Goal: Information Seeking & Learning: Learn about a topic

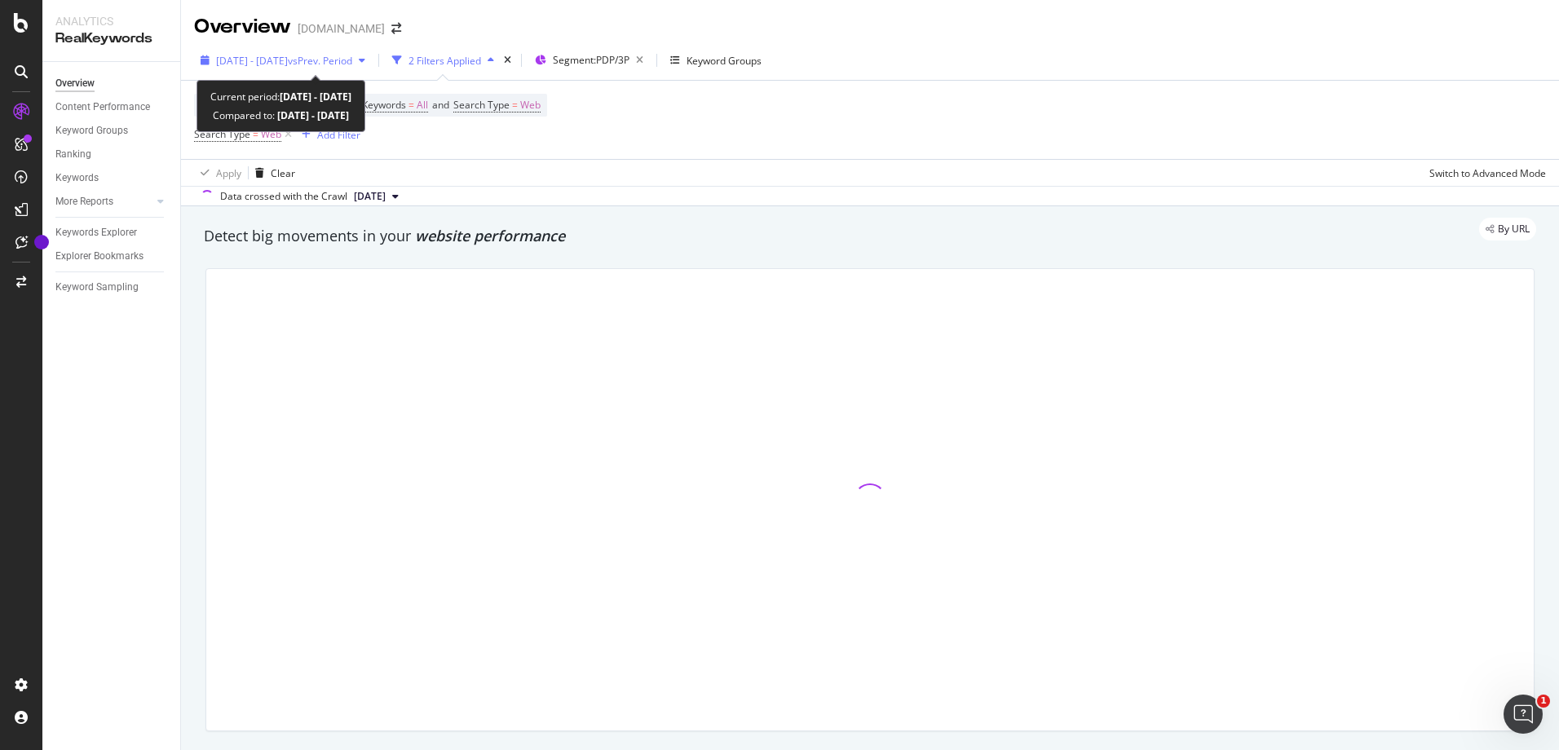
click at [254, 66] on span "[DATE] - [DATE]" at bounding box center [252, 61] width 72 height 14
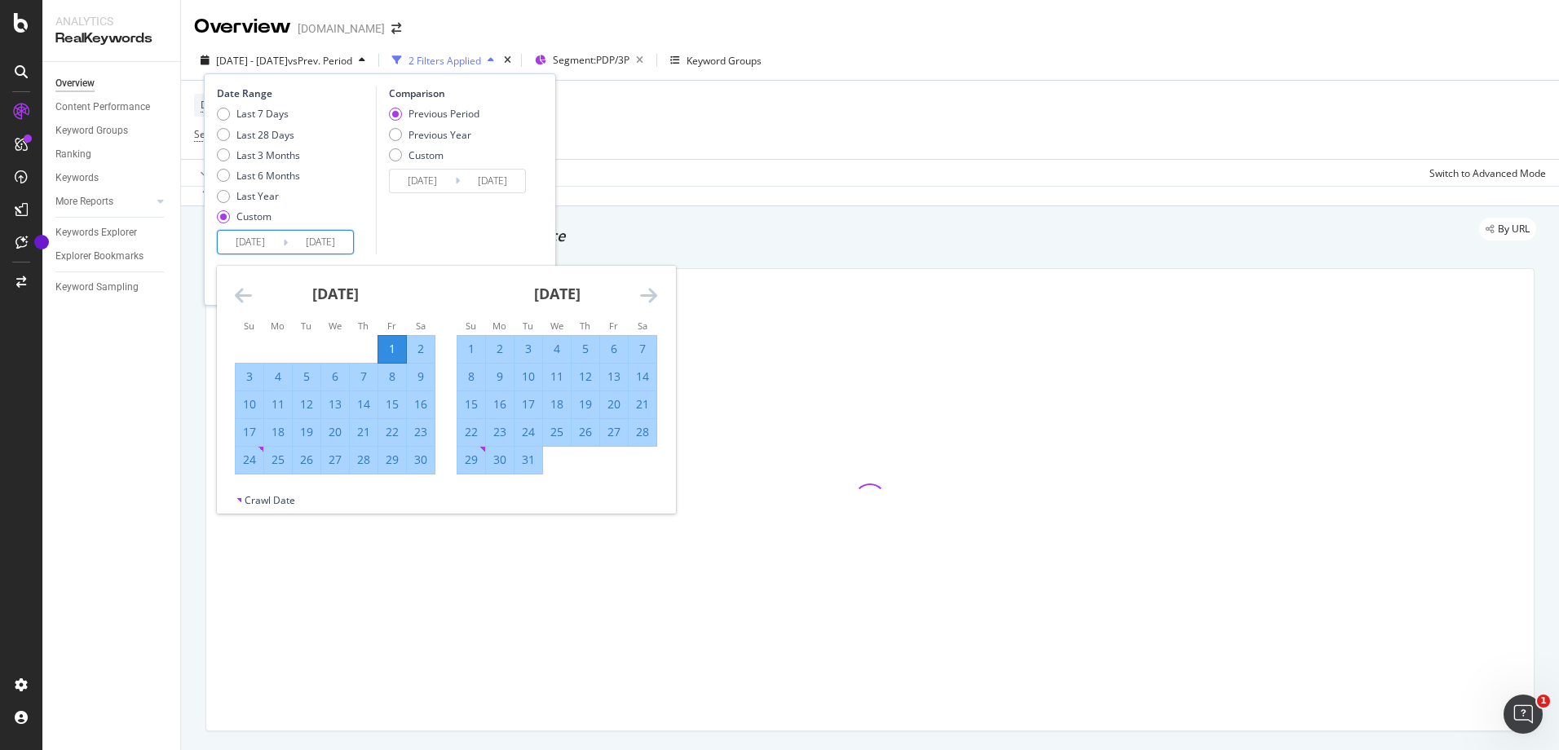
click at [304, 242] on input "[DATE]" at bounding box center [320, 242] width 65 height 23
click at [647, 298] on icon "Move forward to switch to the next month." at bounding box center [648, 295] width 17 height 20
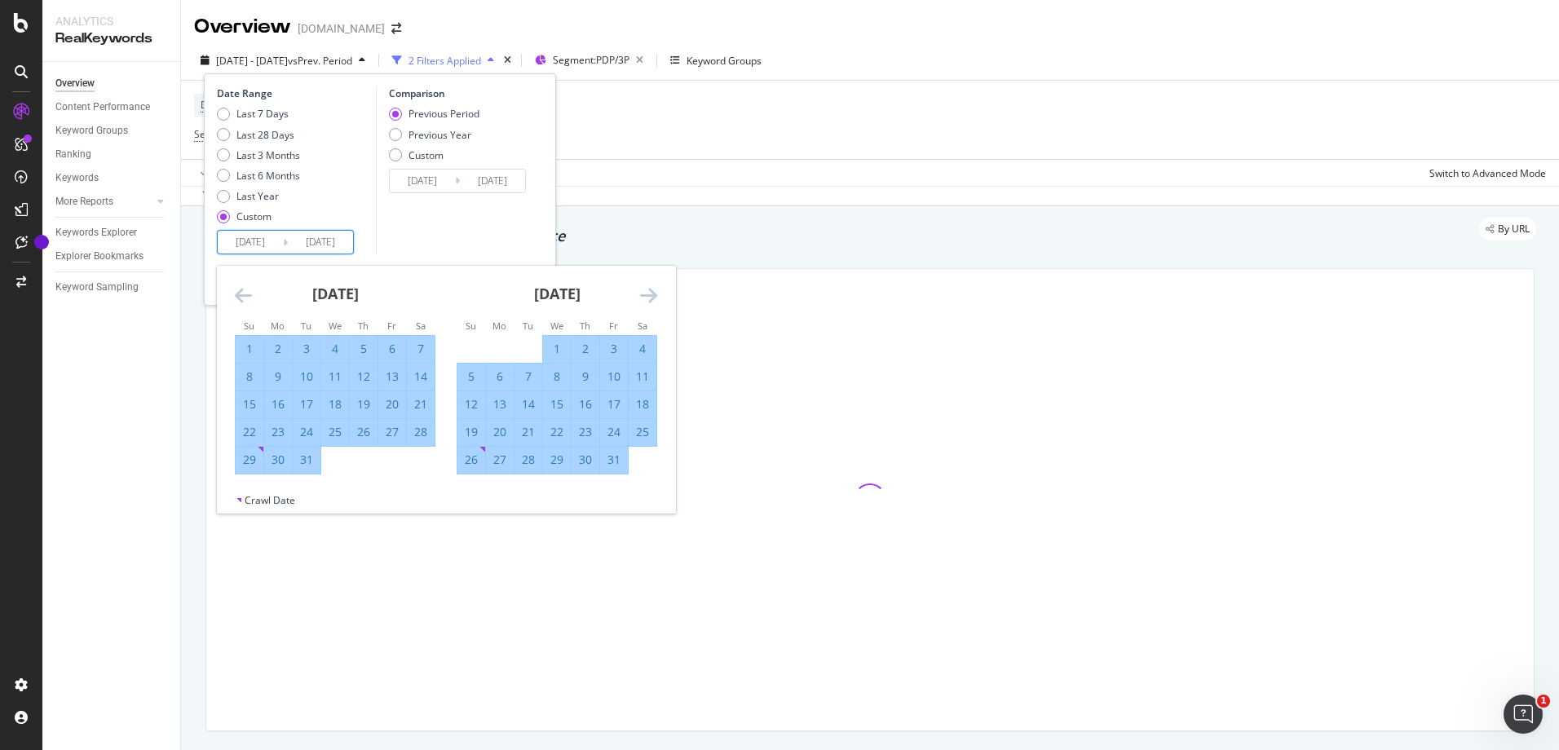
click at [647, 298] on icon "Move forward to switch to the next month." at bounding box center [648, 295] width 17 height 20
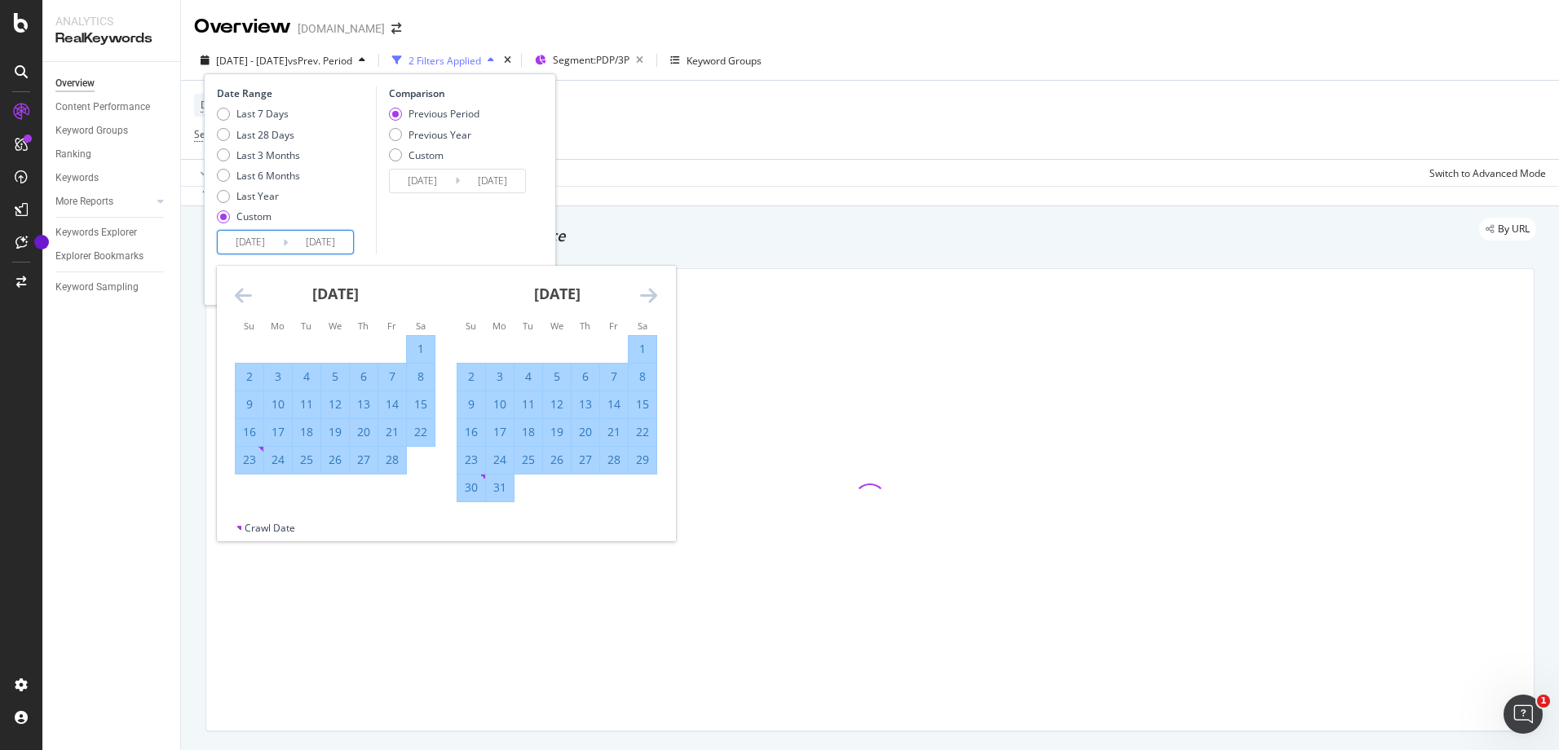
click at [647, 298] on icon "Move forward to switch to the next month." at bounding box center [648, 295] width 17 height 20
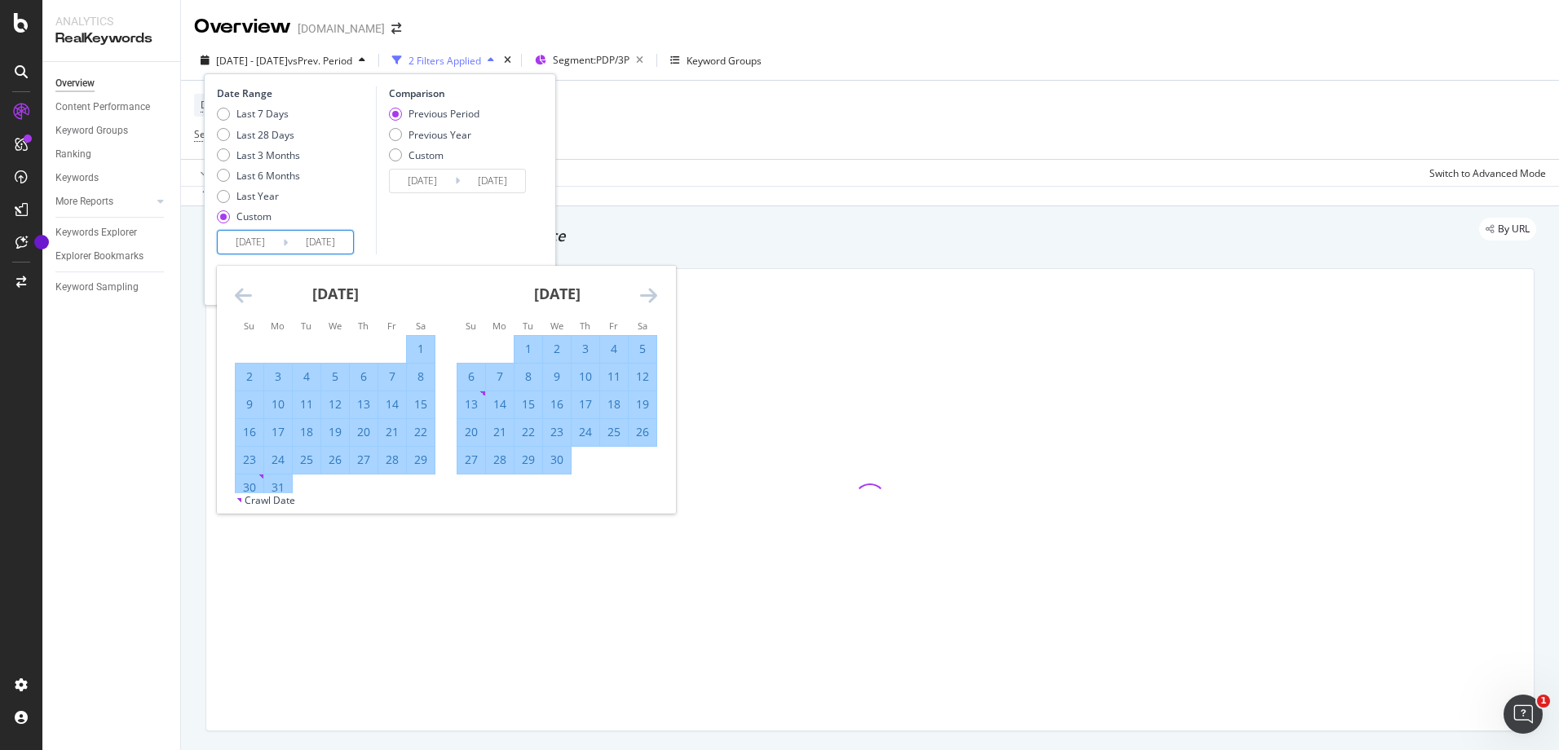
click at [647, 298] on icon "Move forward to switch to the next month." at bounding box center [648, 295] width 17 height 20
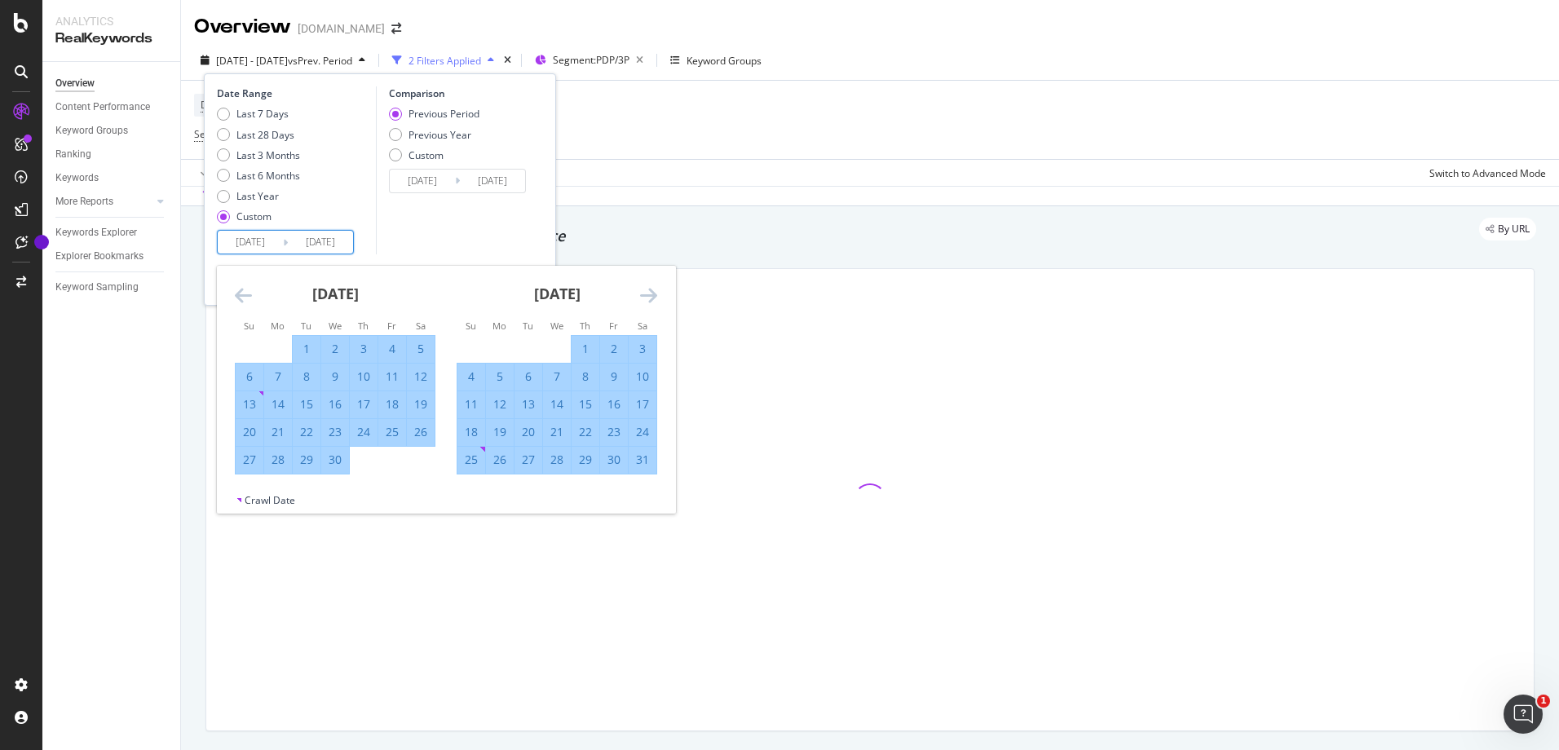
click at [647, 298] on icon "Move forward to switch to the next month." at bounding box center [648, 295] width 17 height 20
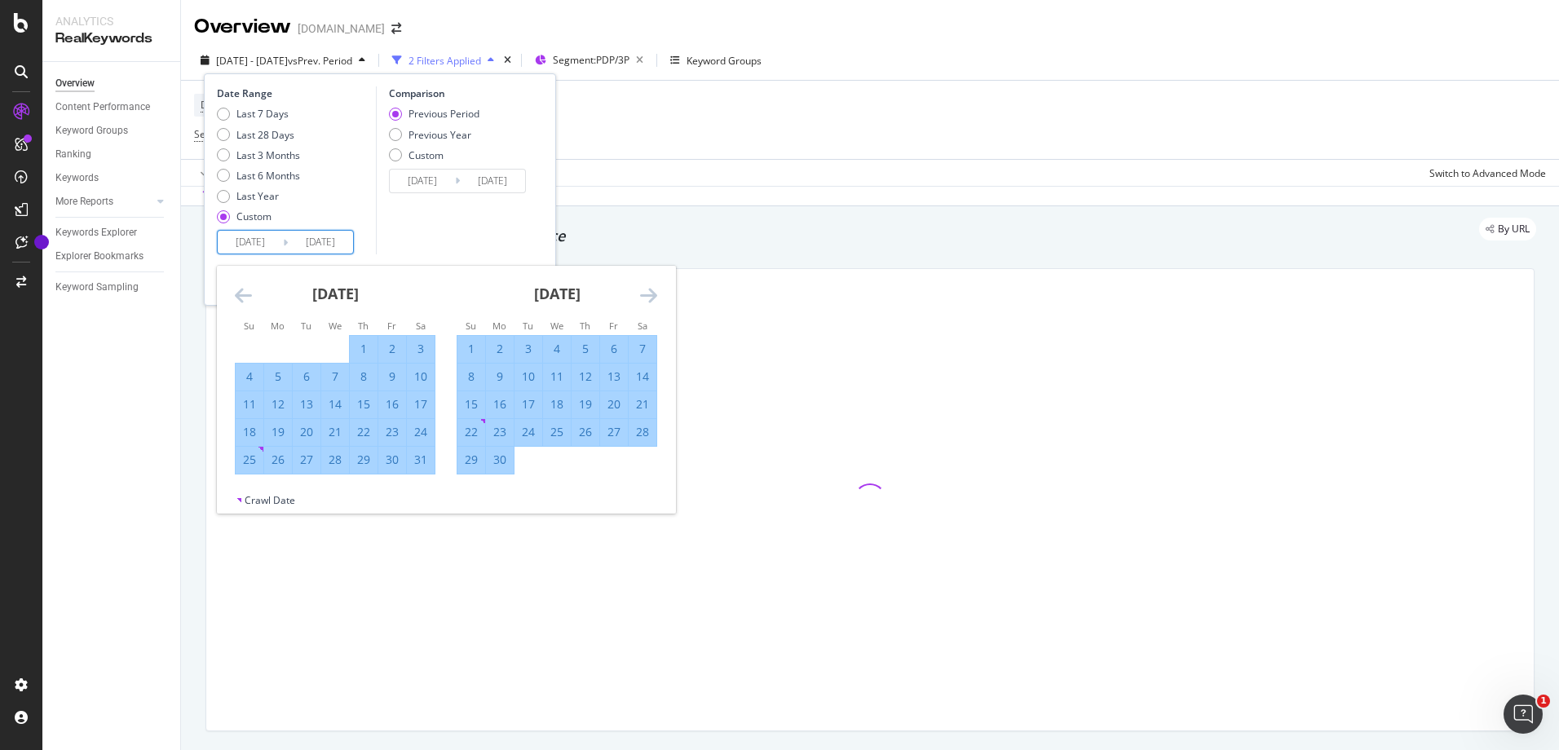
click at [647, 298] on icon "Move forward to switch to the next month." at bounding box center [648, 295] width 17 height 20
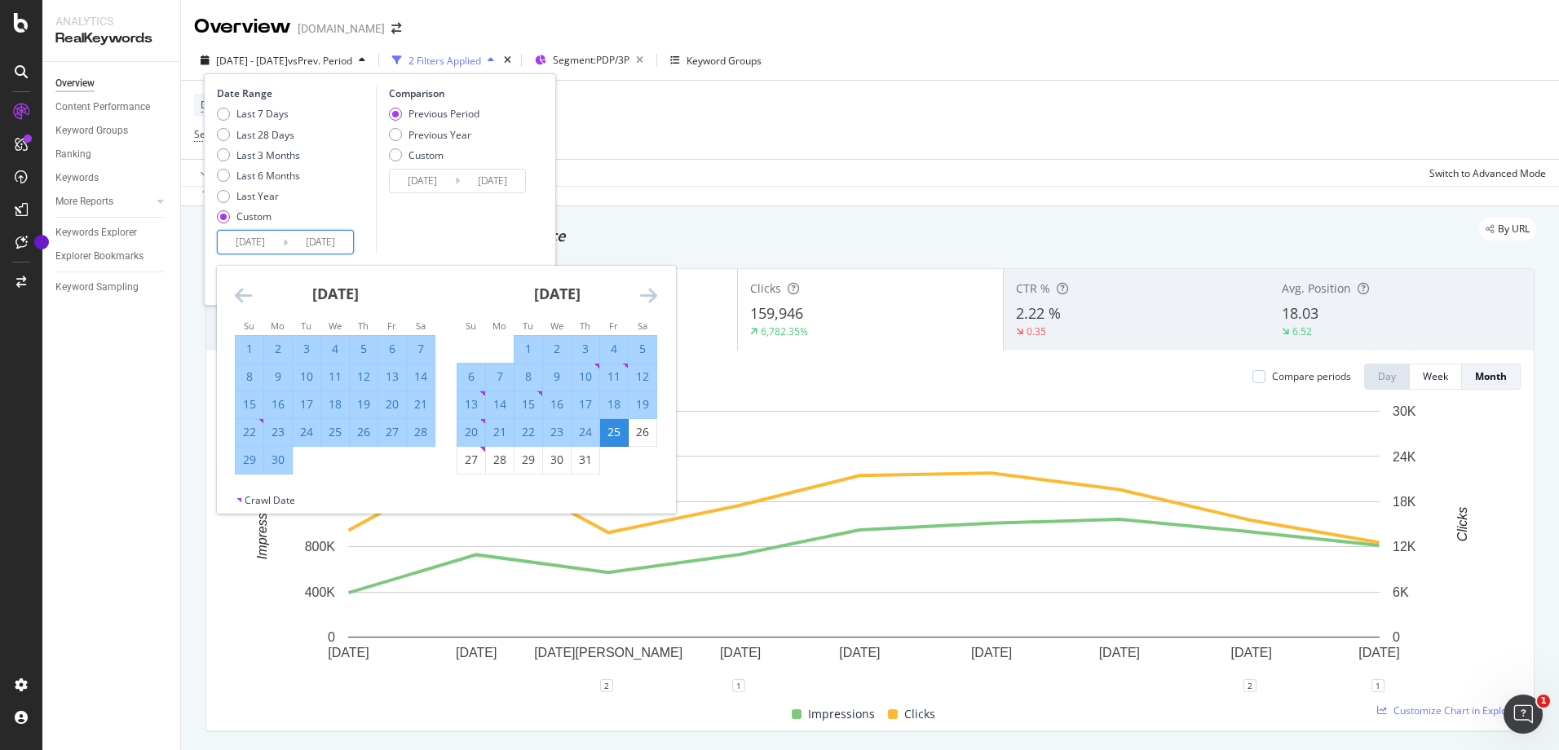
click at [645, 297] on icon "Move forward to switch to the next month." at bounding box center [648, 295] width 17 height 20
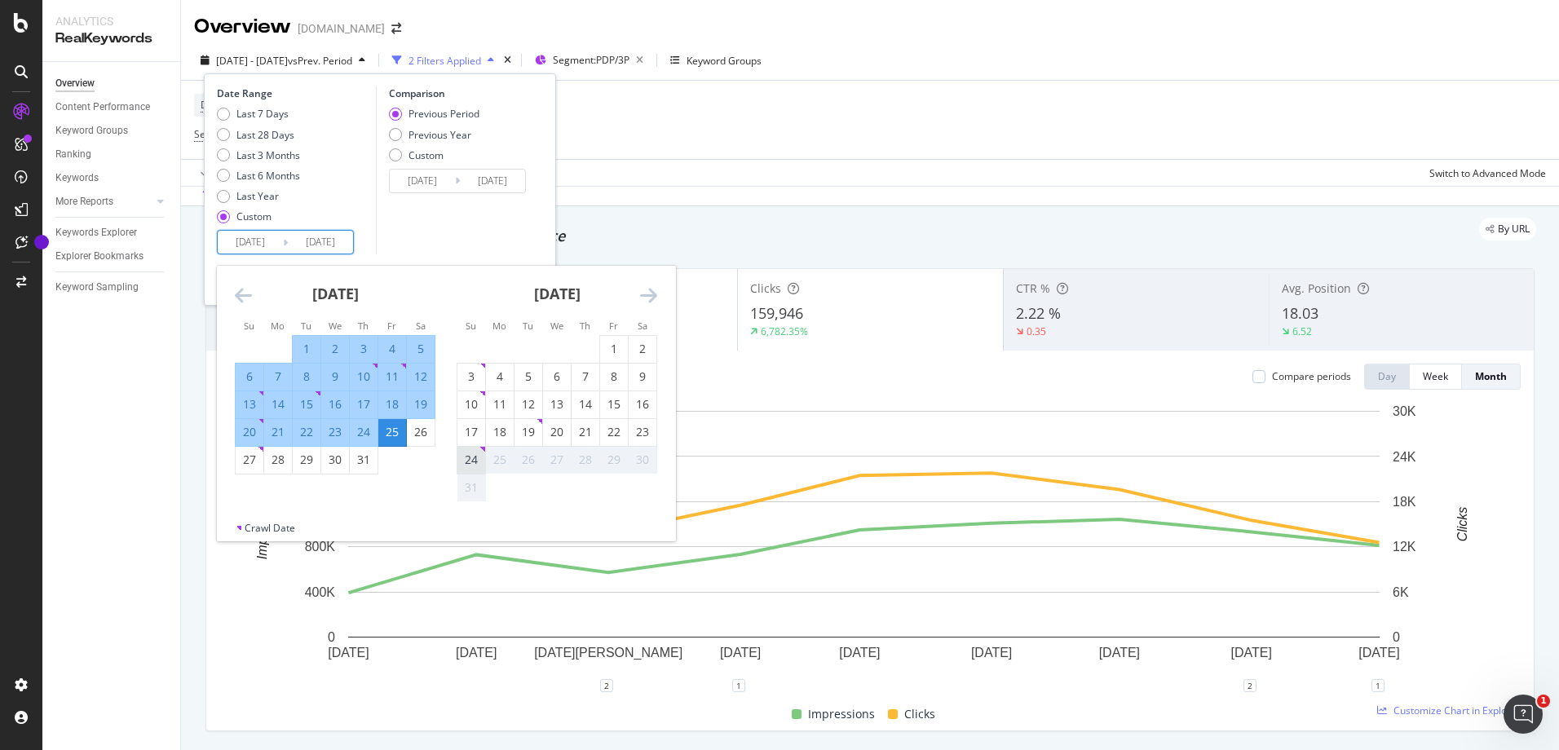
click at [465, 464] on div "24" at bounding box center [471, 460] width 28 height 16
type input "[DATE]"
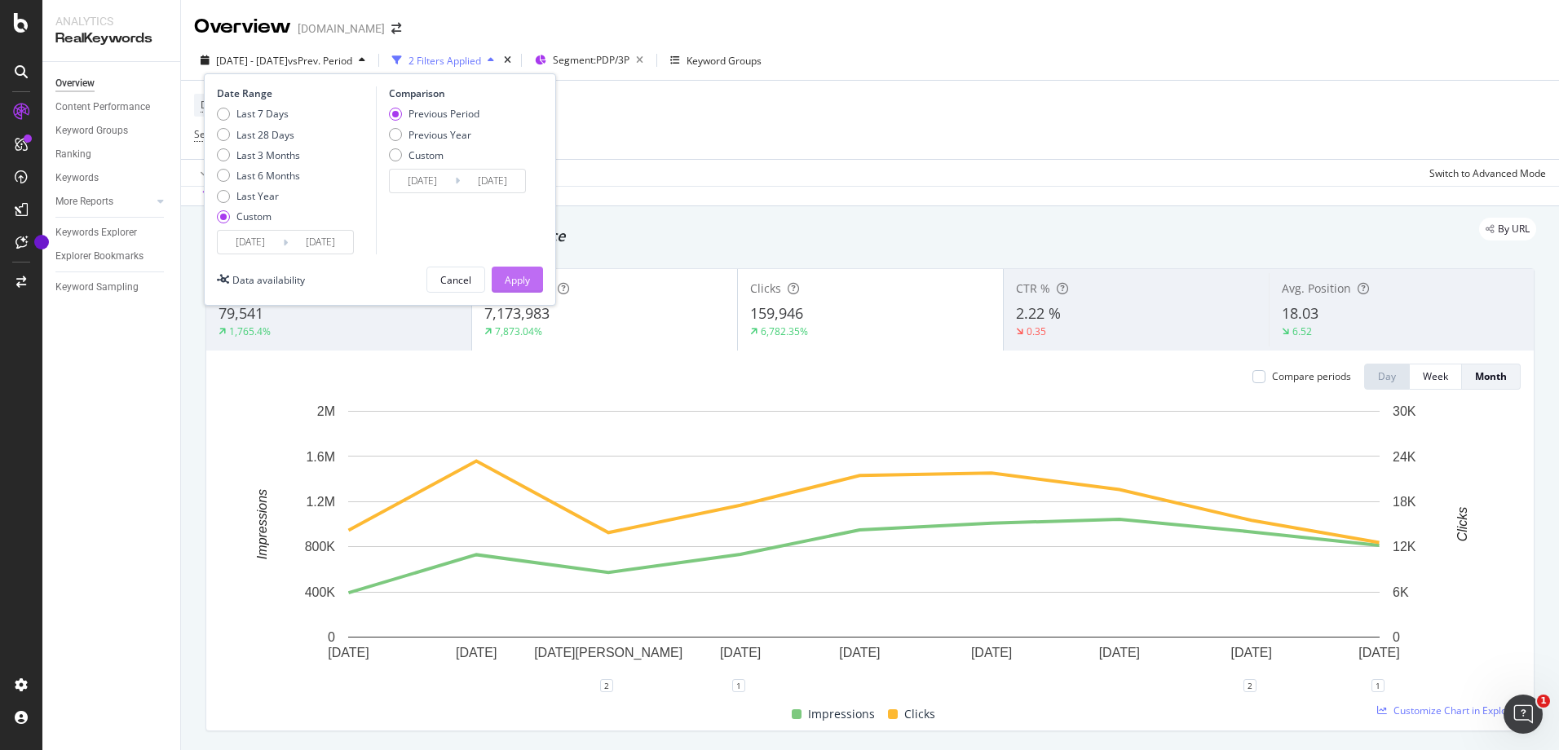
click at [523, 280] on div "Apply" at bounding box center [517, 280] width 25 height 14
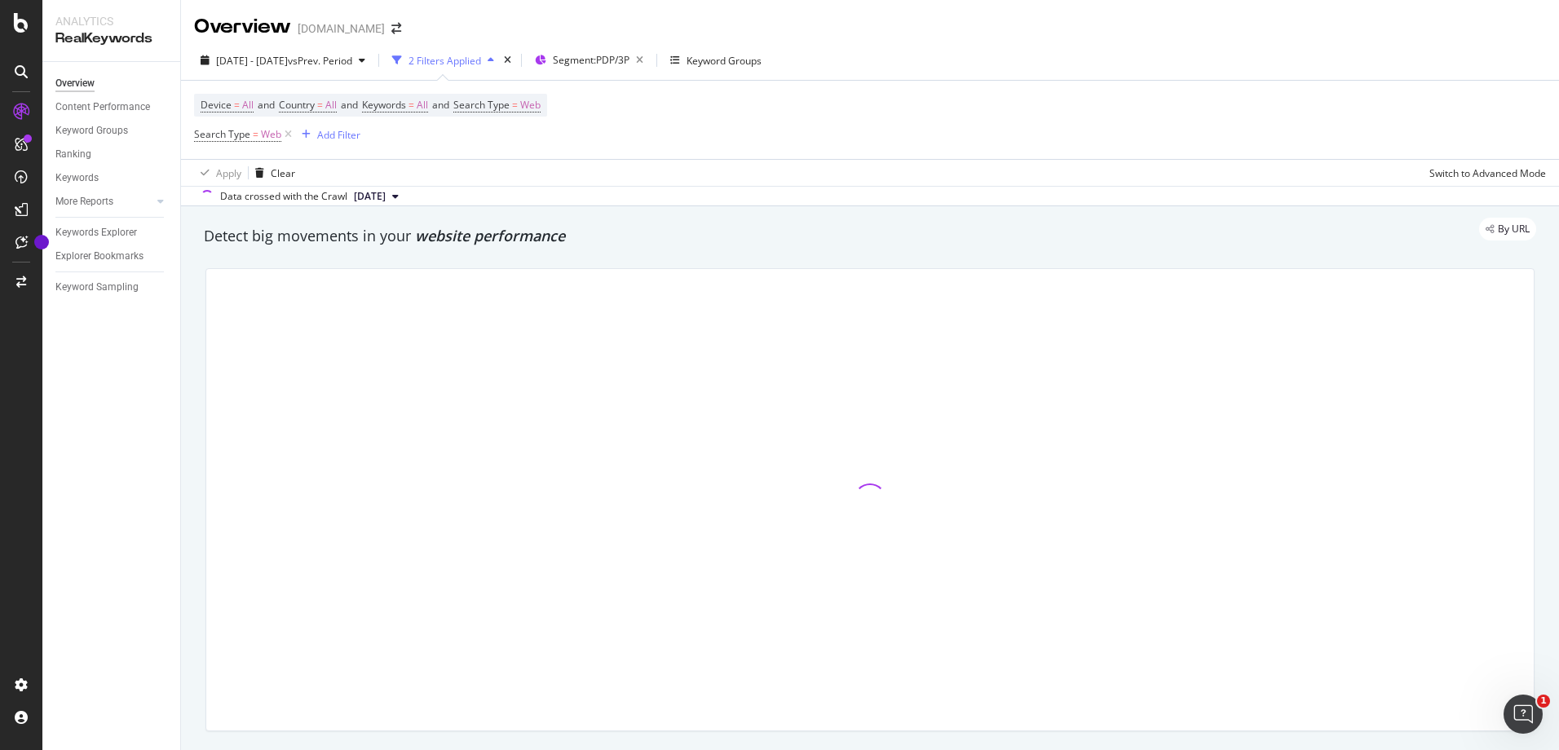
click at [501, 52] on div "2 Filters Applied" at bounding box center [443, 60] width 115 height 24
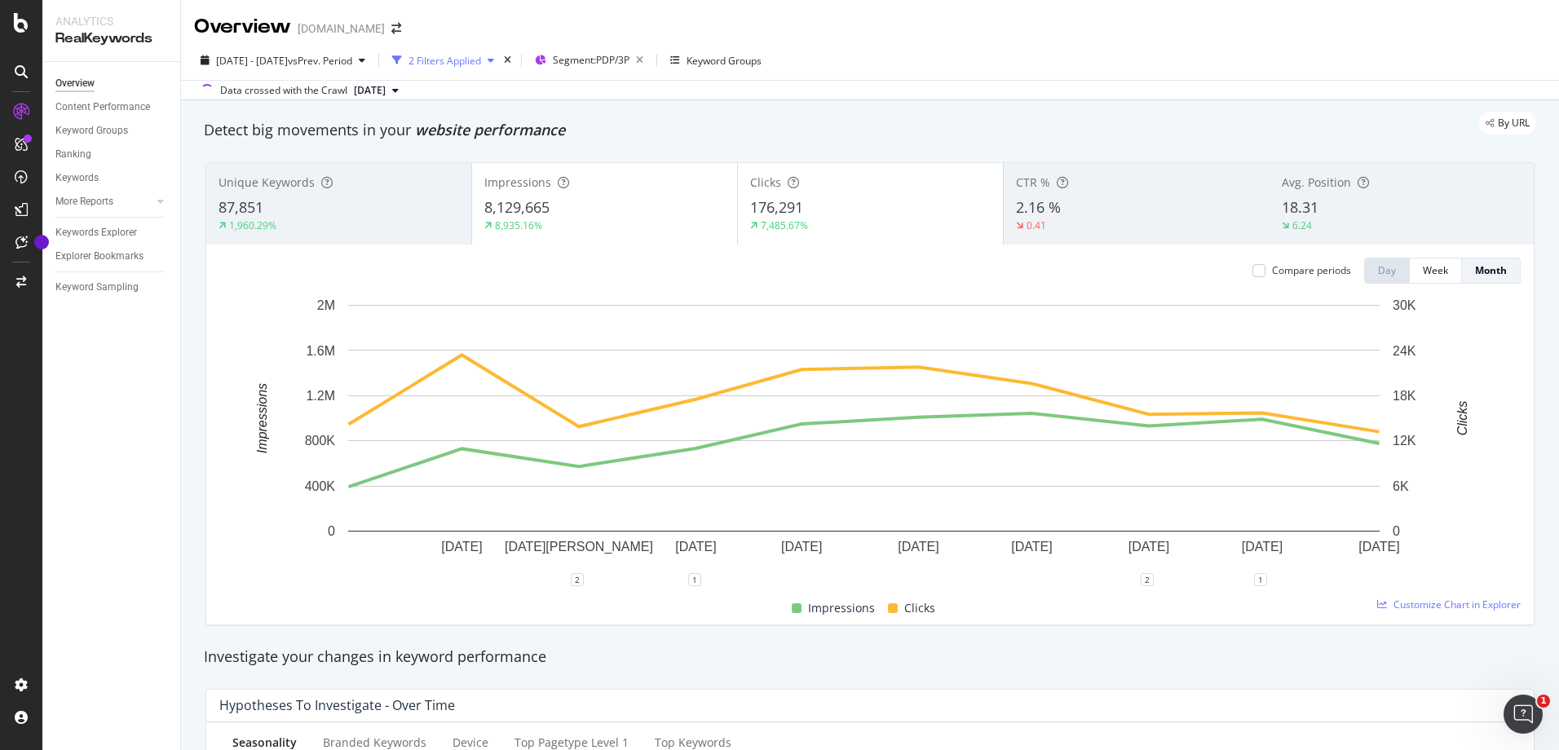
click at [501, 52] on div "2 Filters Applied" at bounding box center [443, 60] width 115 height 24
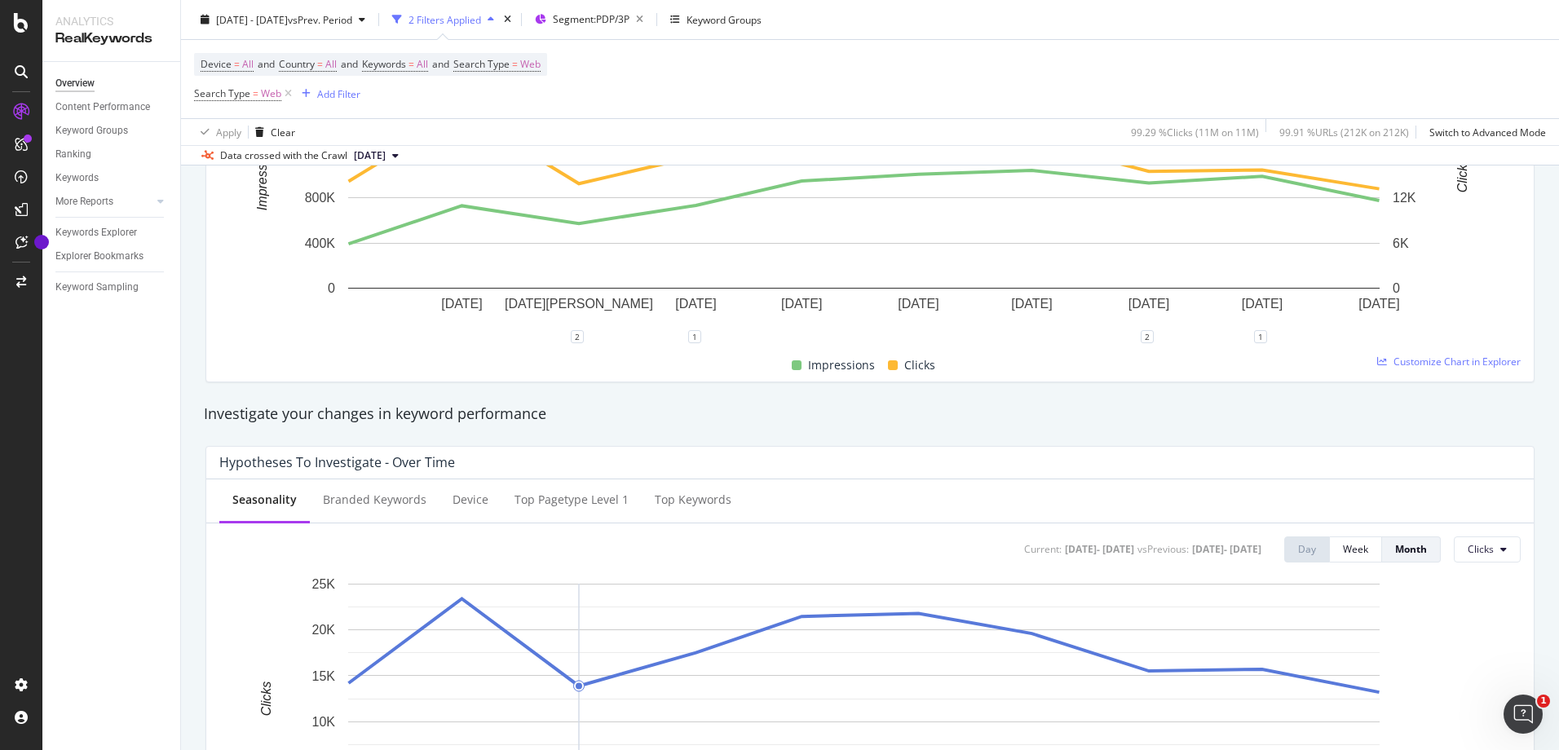
scroll to position [489, 0]
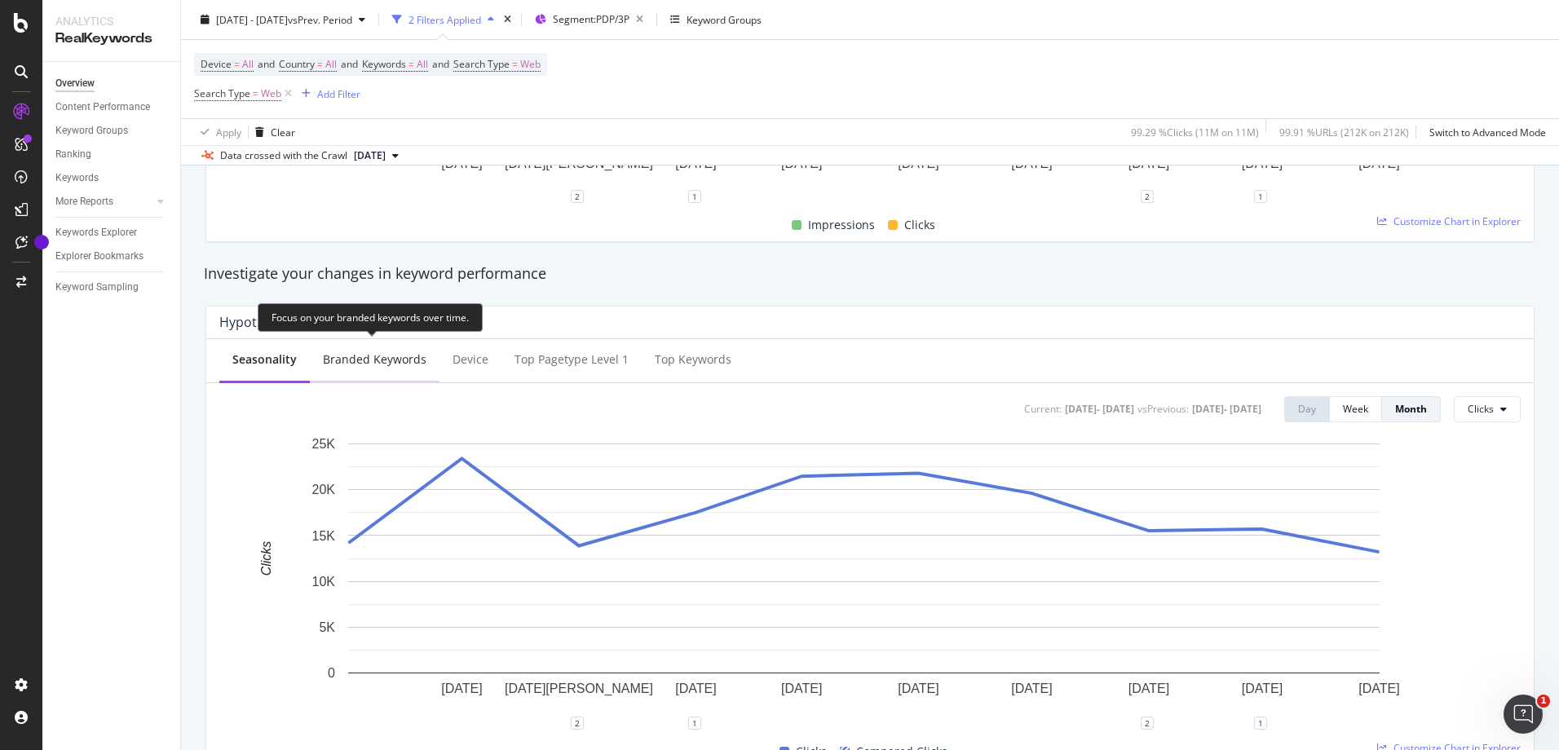
click at [370, 357] on div "Branded Keywords" at bounding box center [375, 359] width 104 height 16
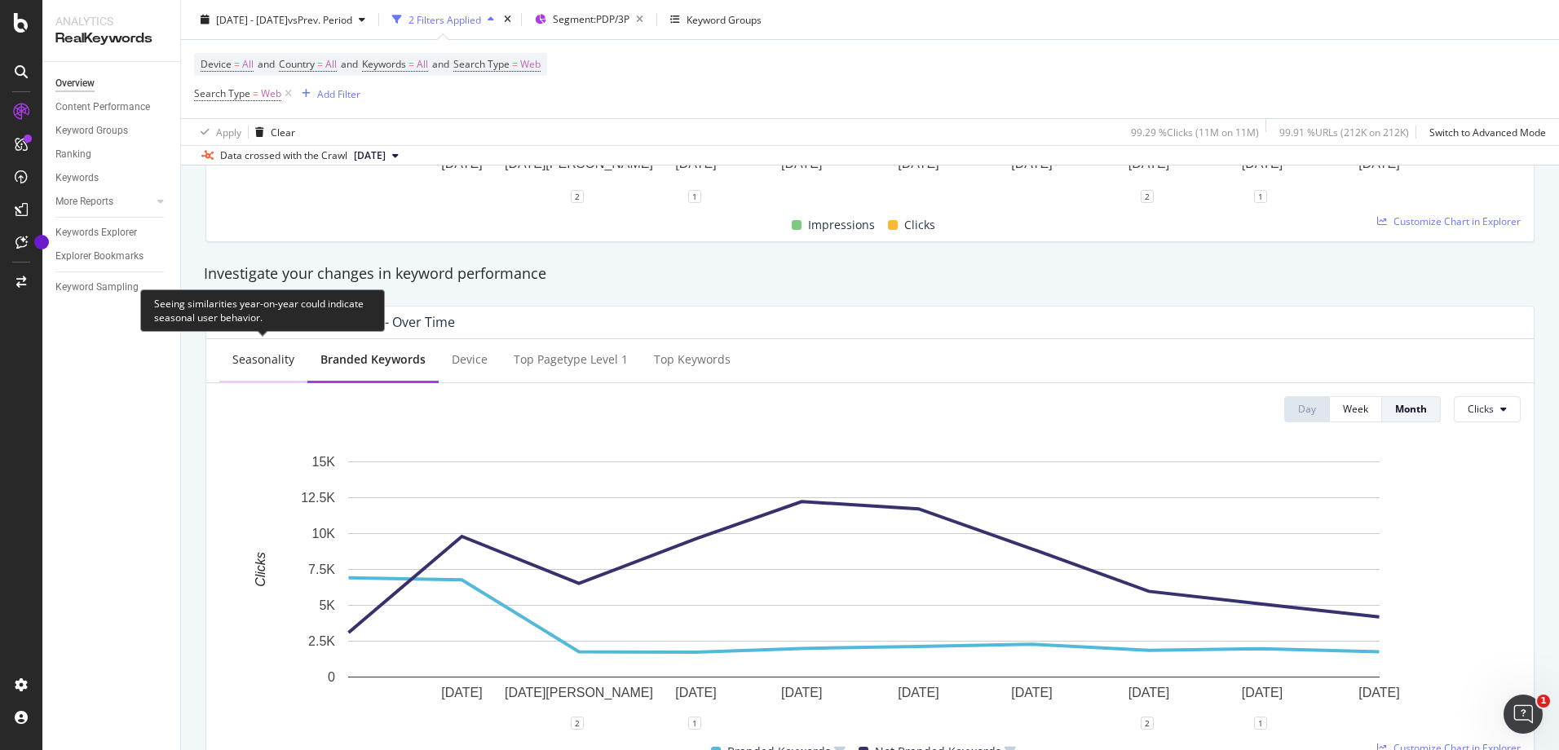
click at [244, 369] on div "Seasonality" at bounding box center [263, 360] width 88 height 45
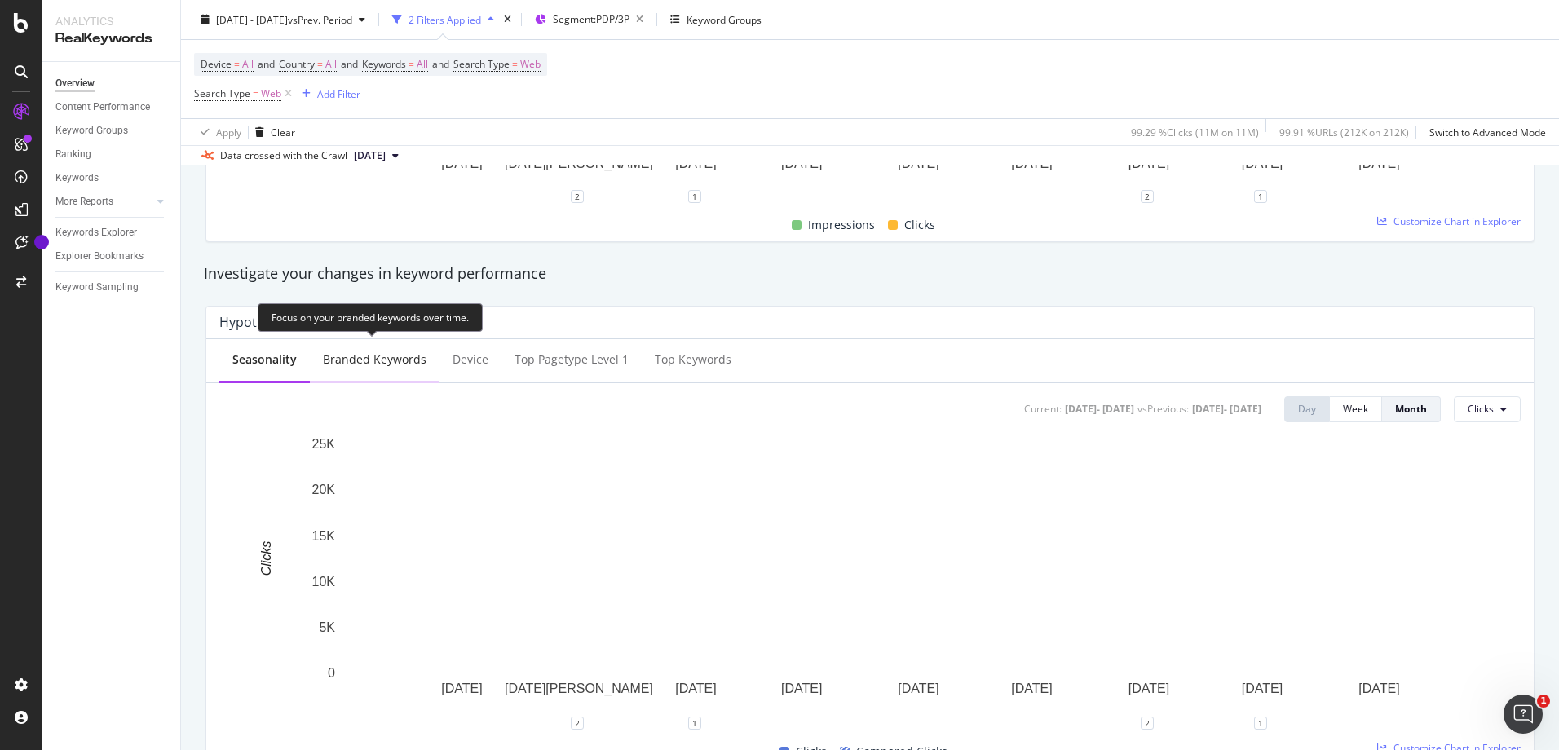
click at [360, 373] on div "Branded Keywords" at bounding box center [375, 360] width 130 height 45
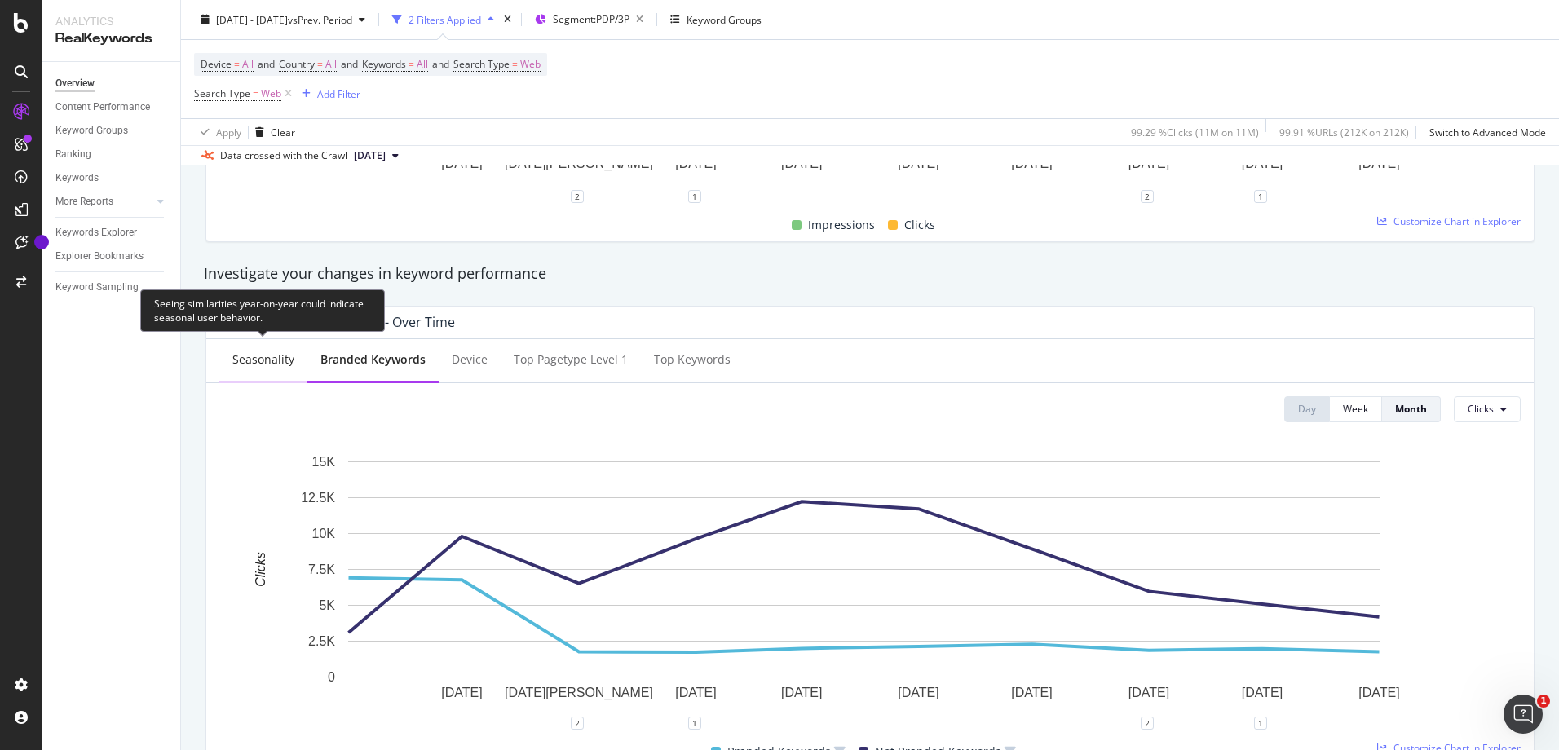
click at [255, 359] on div "Seasonality" at bounding box center [263, 359] width 62 height 16
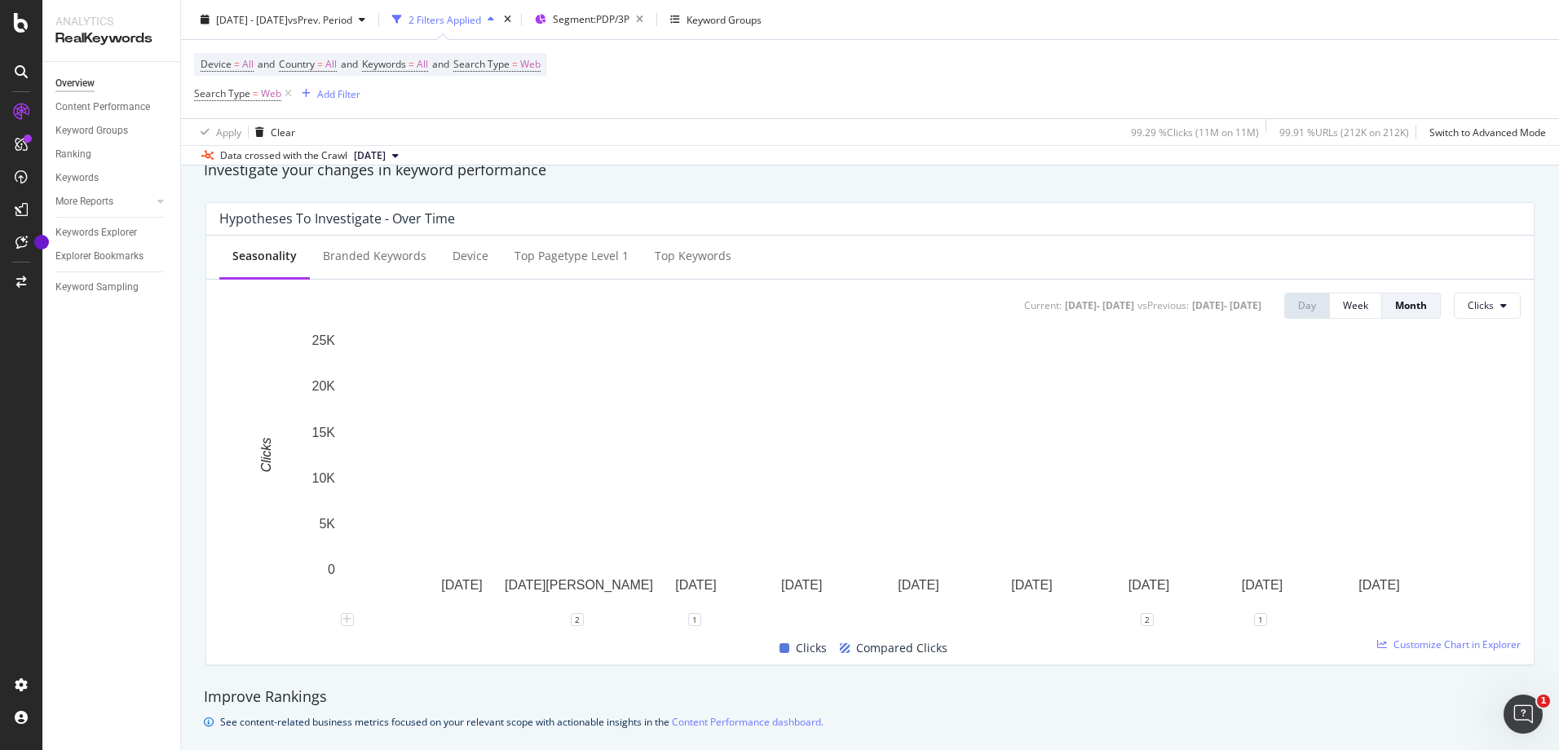
scroll to position [571, 0]
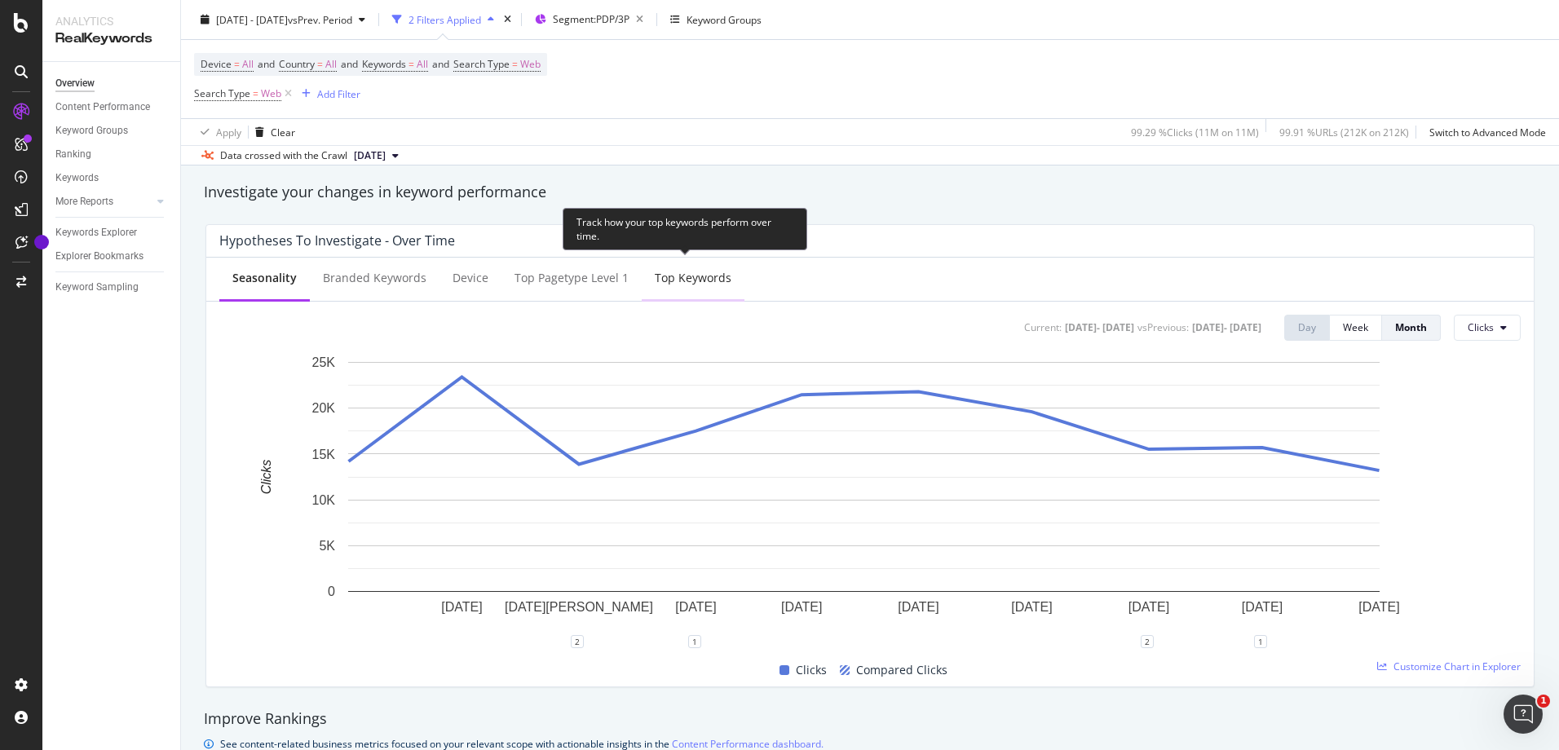
click at [678, 280] on div "Top Keywords" at bounding box center [693, 278] width 77 height 16
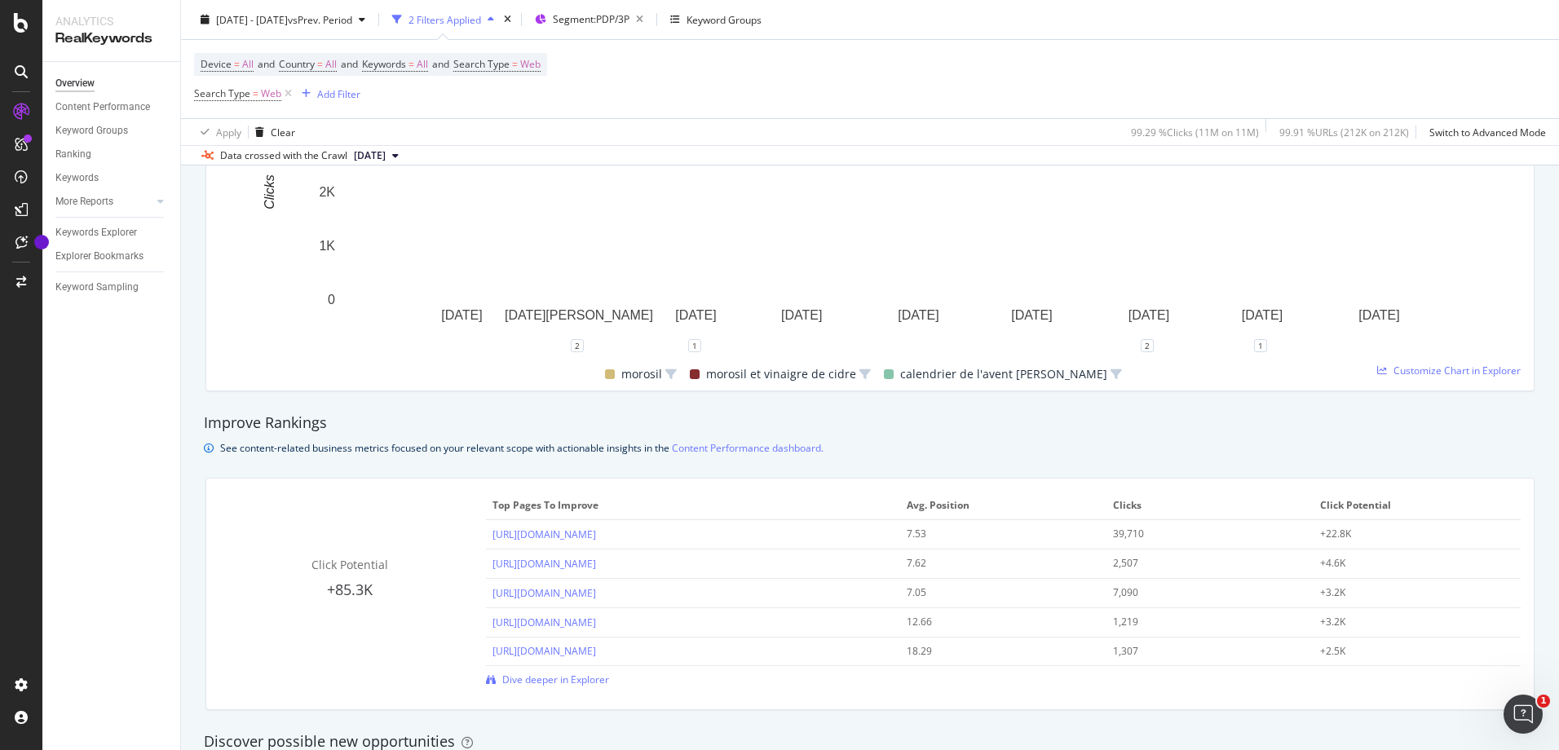
scroll to position [652, 0]
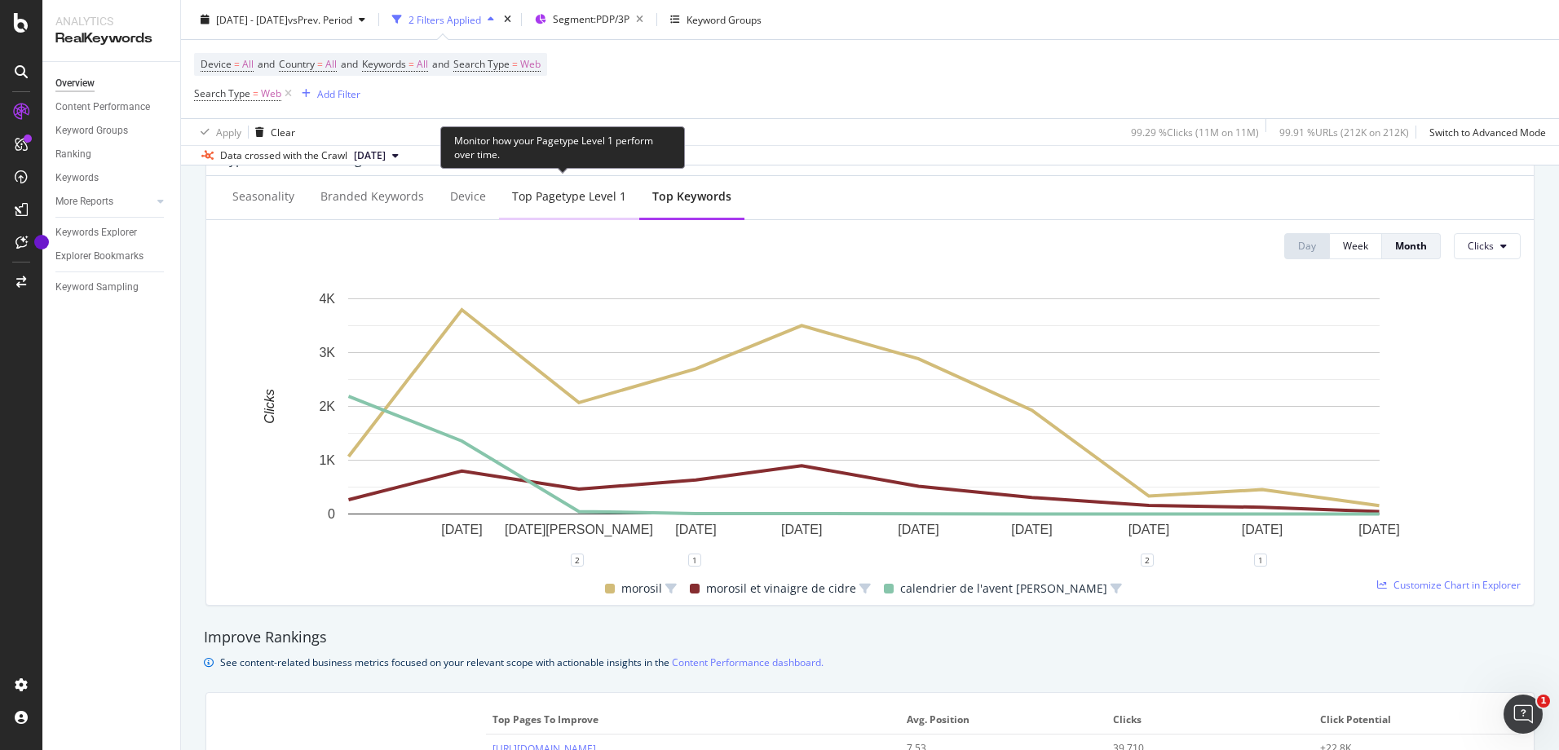
click at [547, 214] on div "Top Pagetype Level 1" at bounding box center [569, 197] width 140 height 45
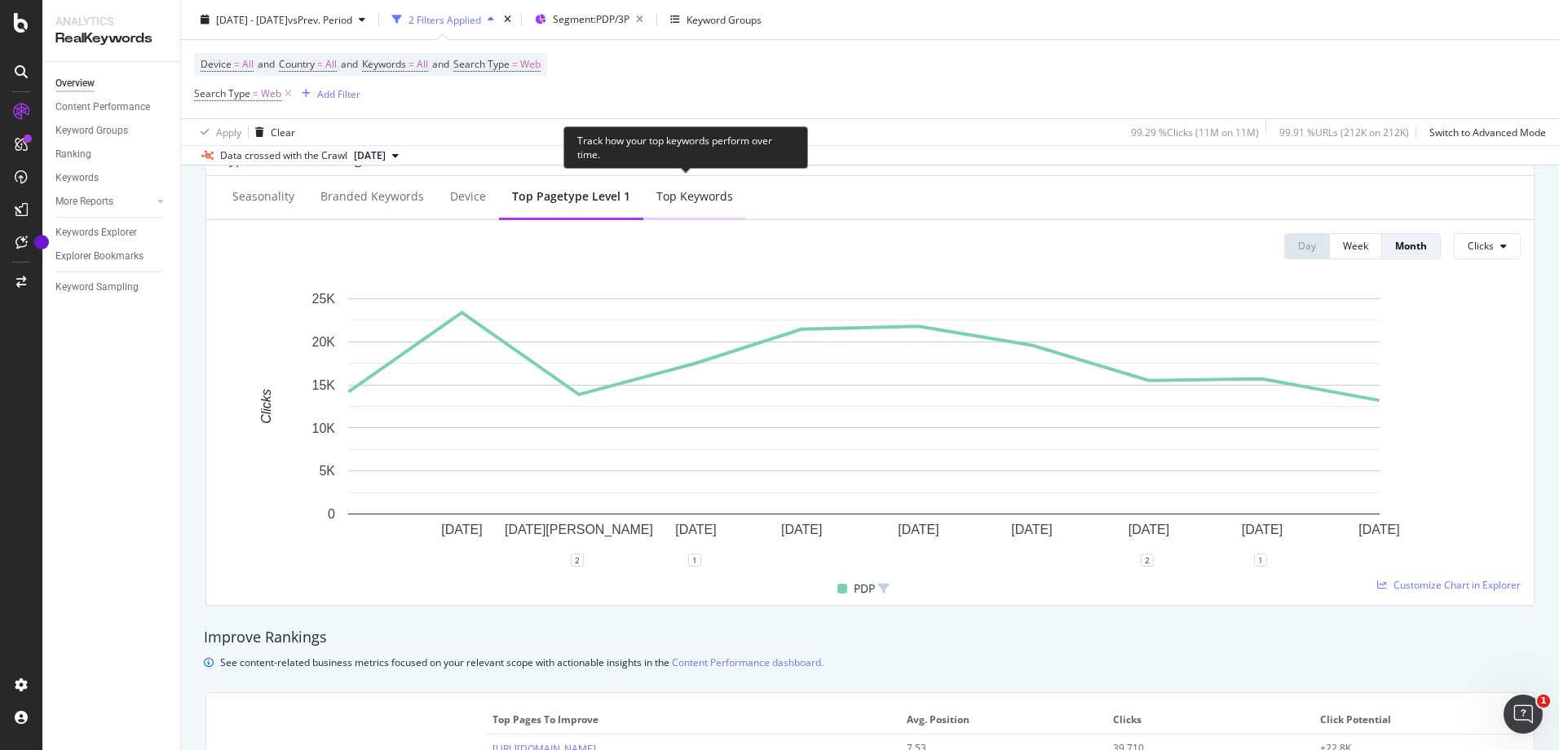
click at [674, 210] on div "Top Keywords" at bounding box center [694, 197] width 103 height 45
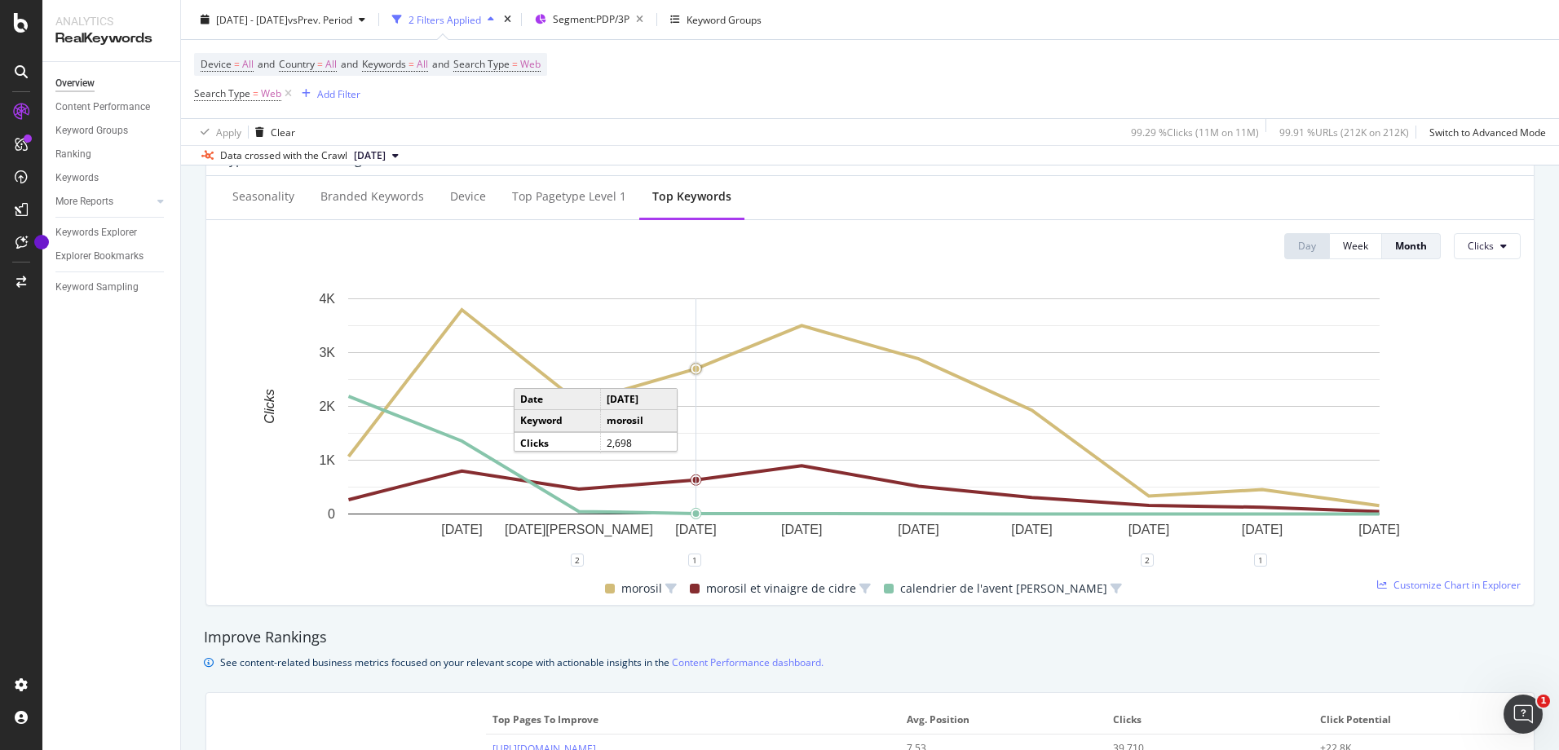
click at [696, 369] on circle "A chart." at bounding box center [696, 368] width 7 height 7
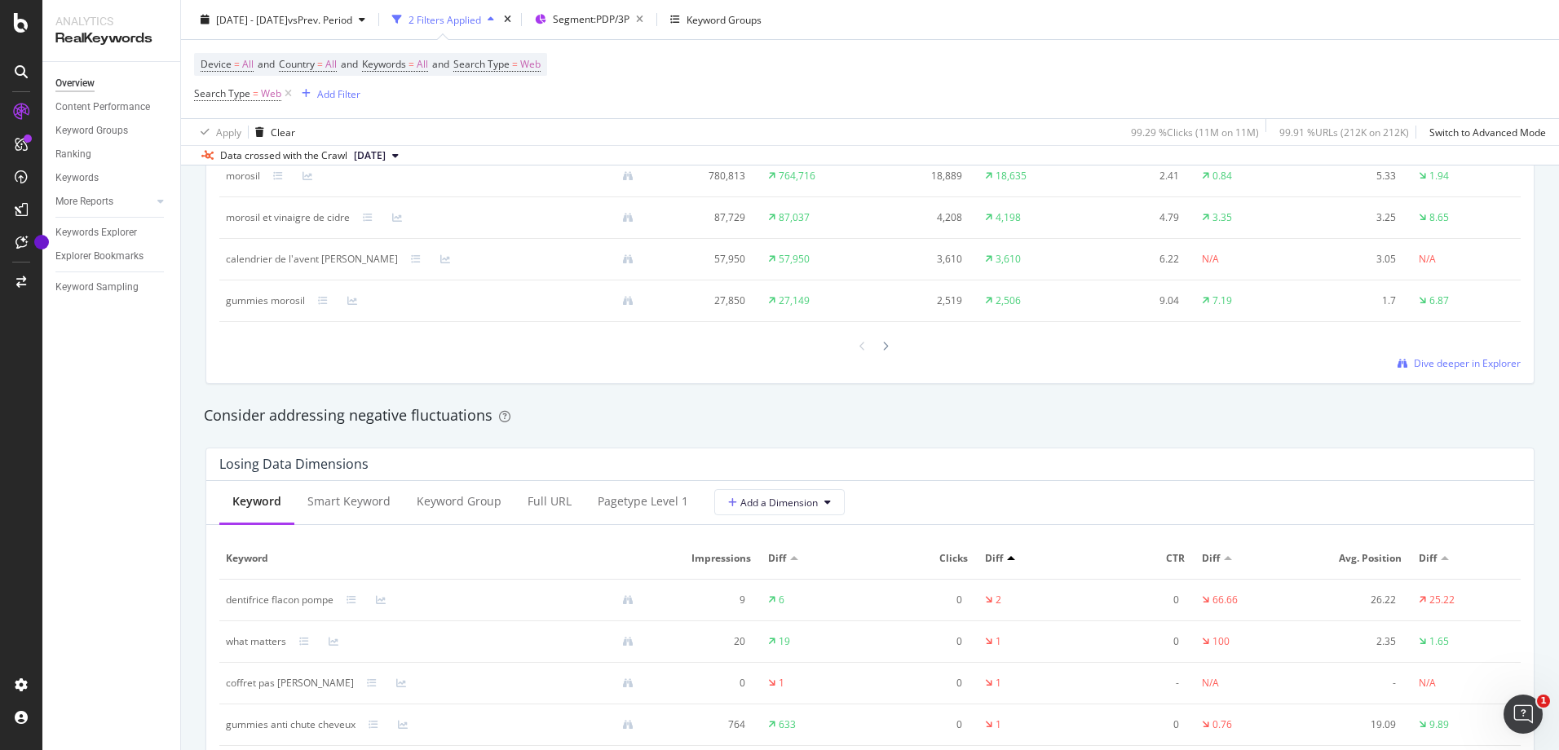
scroll to position [1876, 0]
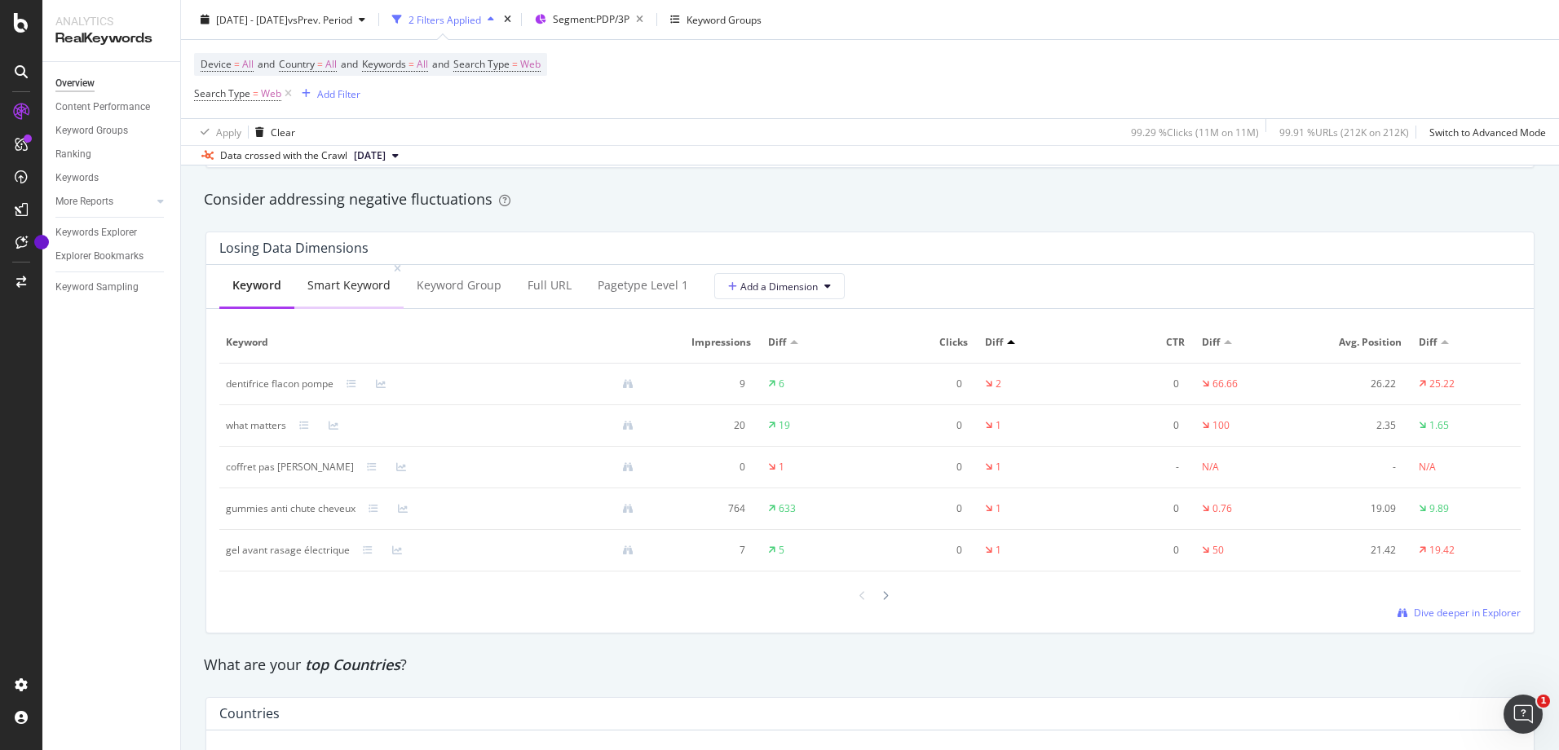
drag, startPoint x: 73, startPoint y: 1, endPoint x: 365, endPoint y: 289, distance: 411.1
click at [365, 289] on div "Smart Keyword" at bounding box center [348, 285] width 83 height 16
click at [1435, 616] on span "Dive deeper in Explorer" at bounding box center [1467, 613] width 107 height 14
